Goal: Task Accomplishment & Management: Use online tool/utility

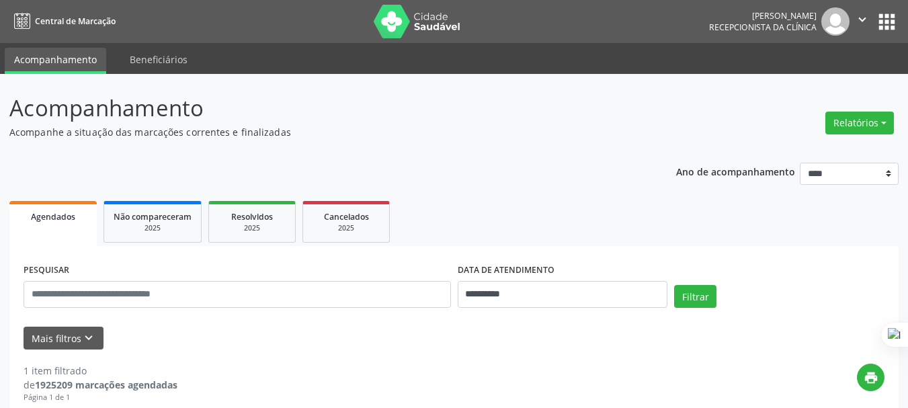
click at [845, 126] on button "Relatórios" at bounding box center [860, 123] width 69 height 23
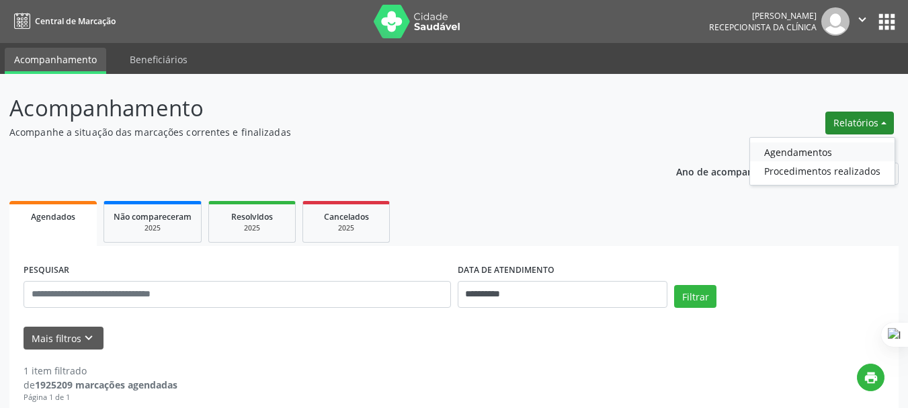
click at [781, 151] on link "Agendamentos" at bounding box center [822, 152] width 145 height 19
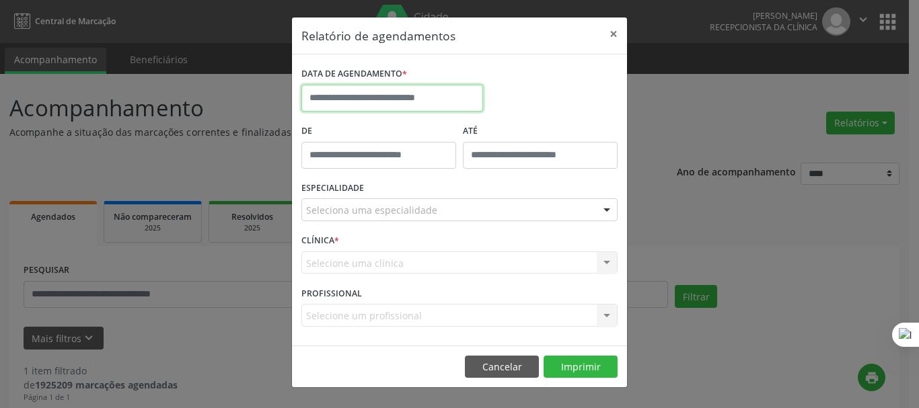
click at [339, 101] on input "text" at bounding box center [392, 98] width 182 height 27
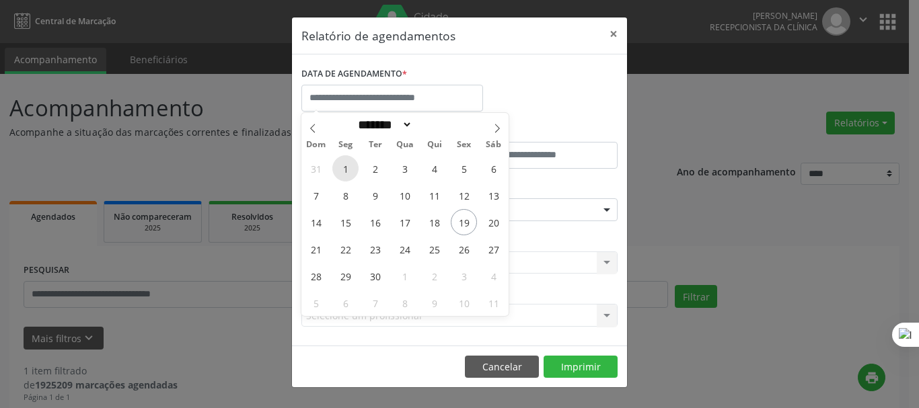
click at [350, 171] on span "1" at bounding box center [345, 168] width 26 height 26
type input "**********"
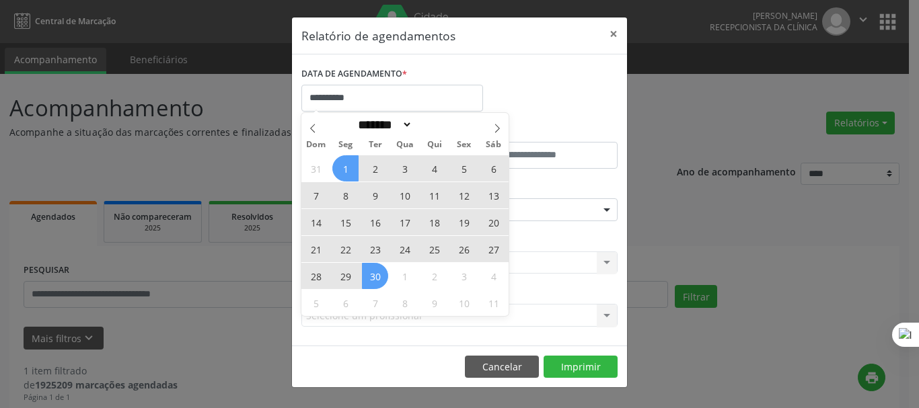
click at [380, 276] on span "30" at bounding box center [375, 276] width 26 height 26
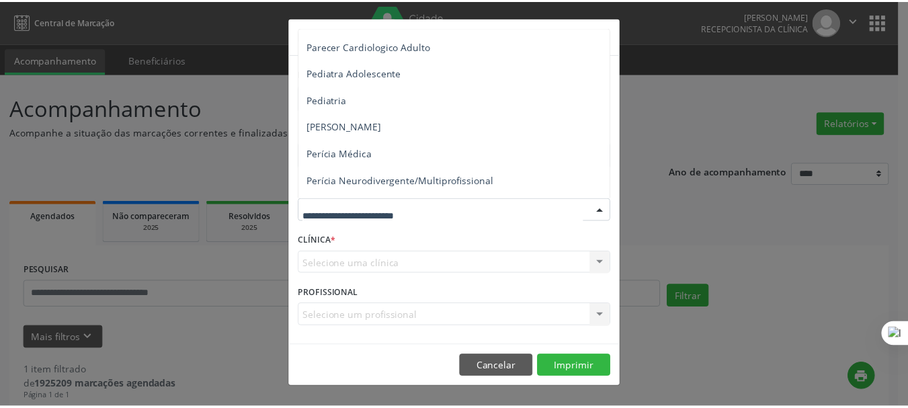
scroll to position [2005, 0]
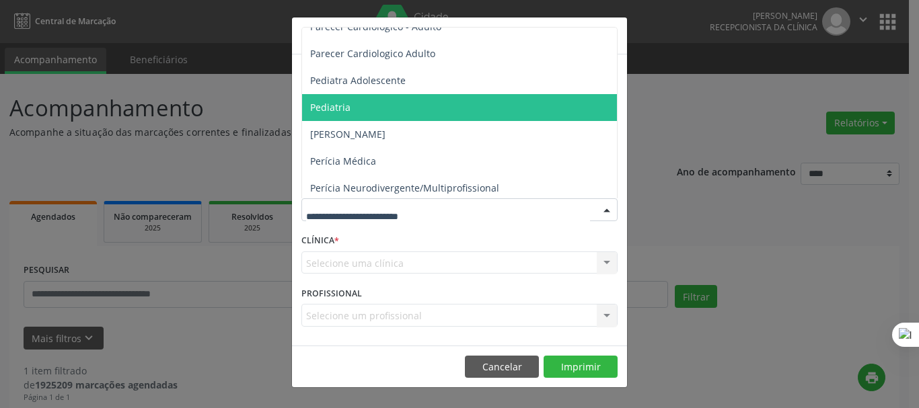
click at [369, 112] on span "Pediatria" at bounding box center [460, 107] width 317 height 27
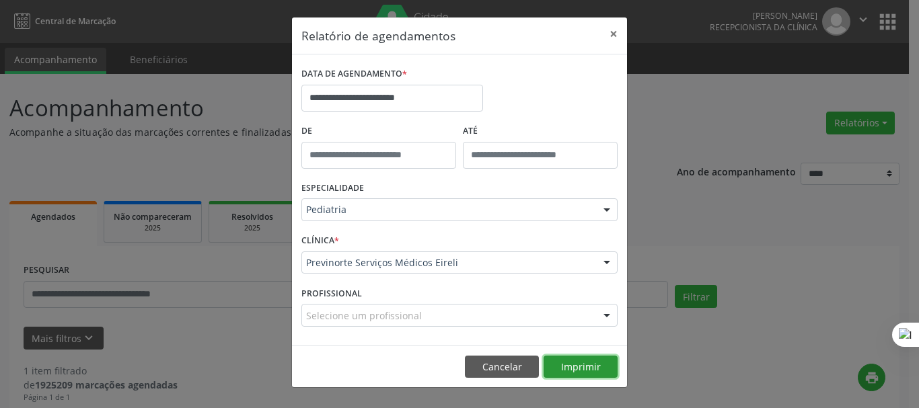
click at [584, 361] on button "Imprimir" at bounding box center [580, 367] width 74 height 23
click at [498, 364] on button "Cancelar" at bounding box center [502, 367] width 74 height 23
